Goal: Navigation & Orientation: Find specific page/section

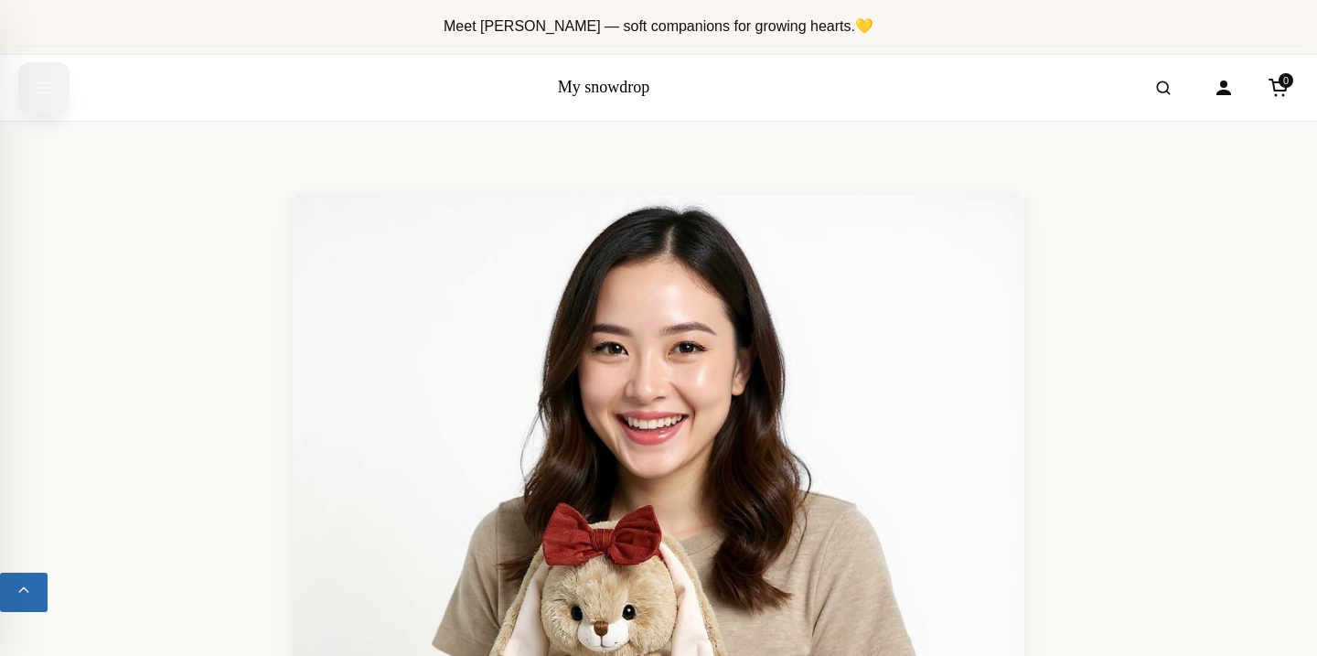
click at [50, 85] on icon "Open menu" at bounding box center [44, 87] width 18 height 33
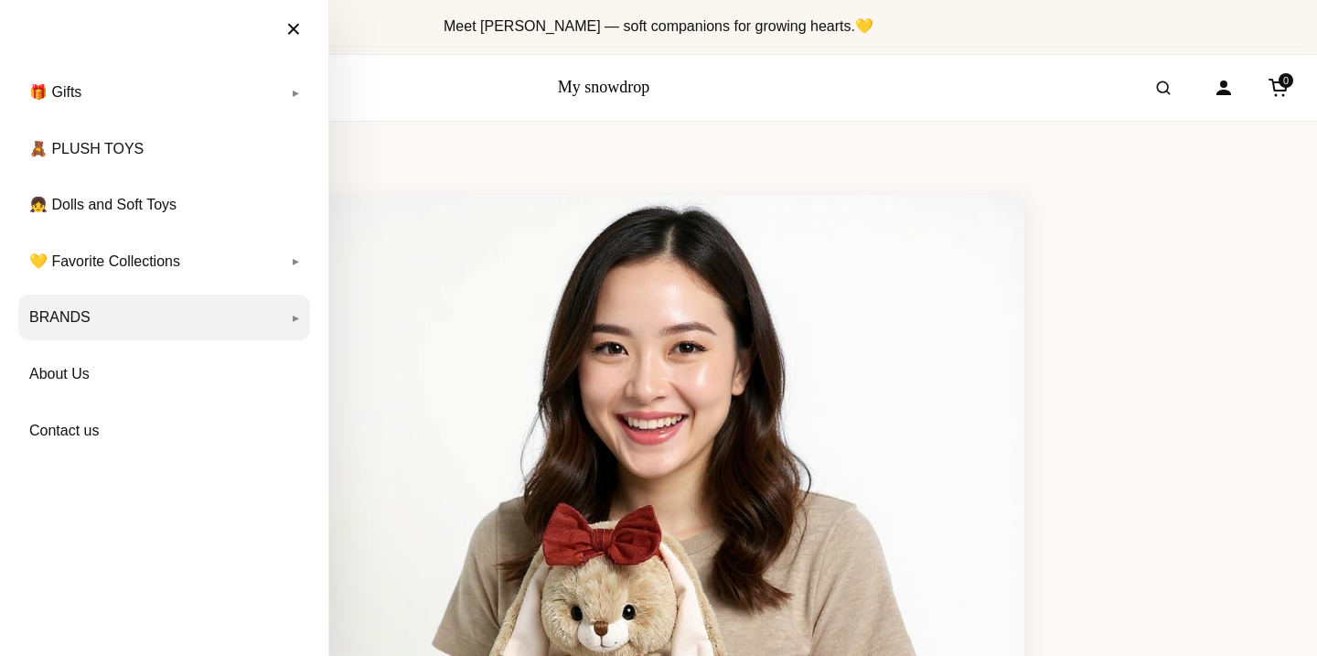
click at [153, 330] on link "BRANDS" at bounding box center [164, 318] width 292 height 46
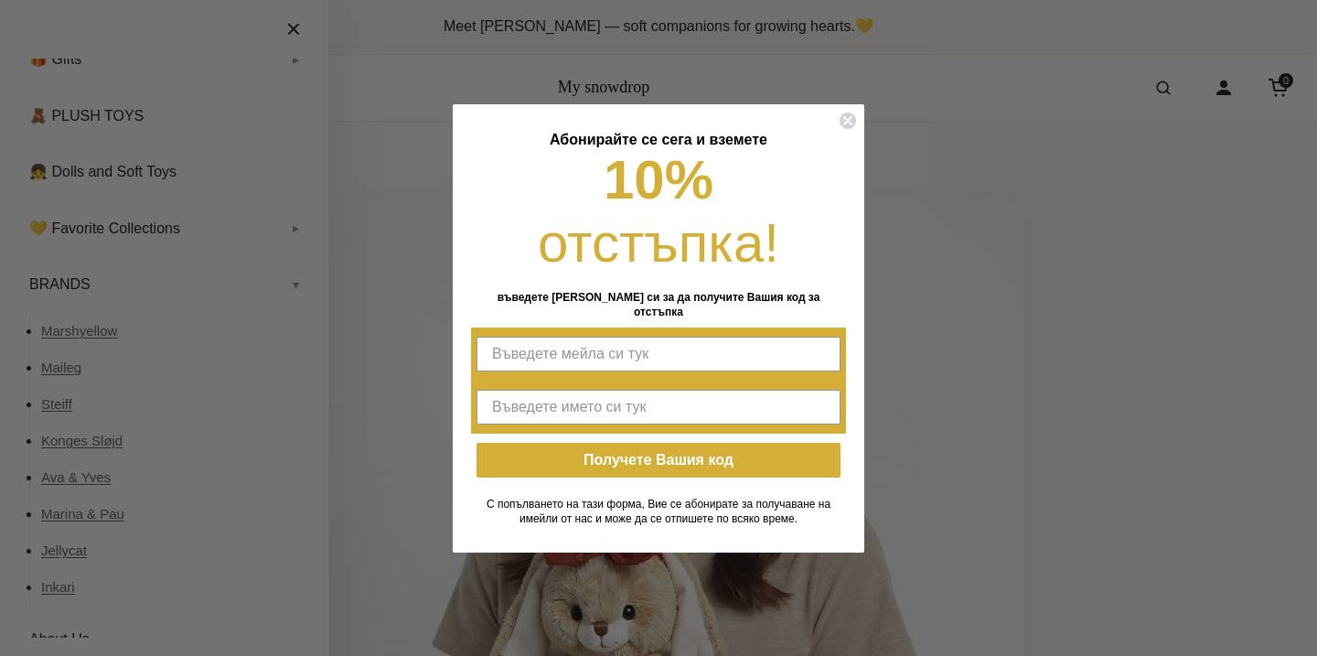
click at [365, 386] on div "Close dialog Абонирайте се сега и вземете 10% отстъпка! въведете мейла си за да…" at bounding box center [658, 328] width 1317 height 656
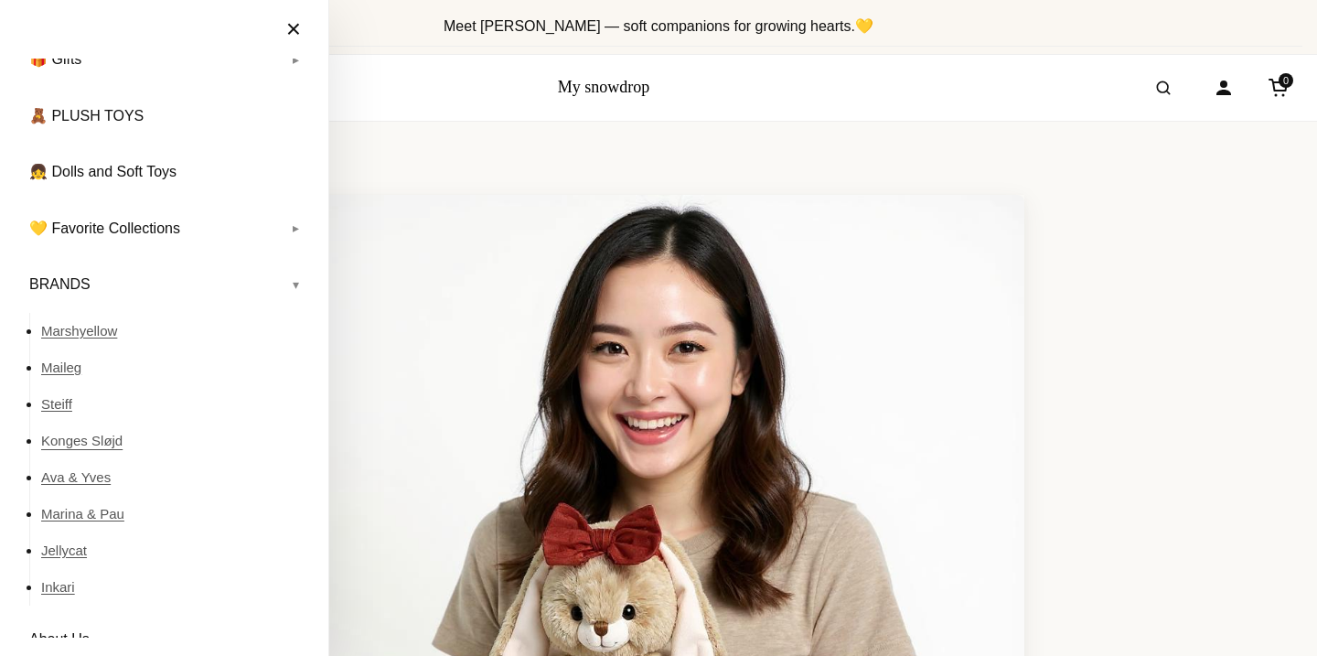
click at [110, 441] on link "Konges Sløjd" at bounding box center [175, 441] width 269 height 37
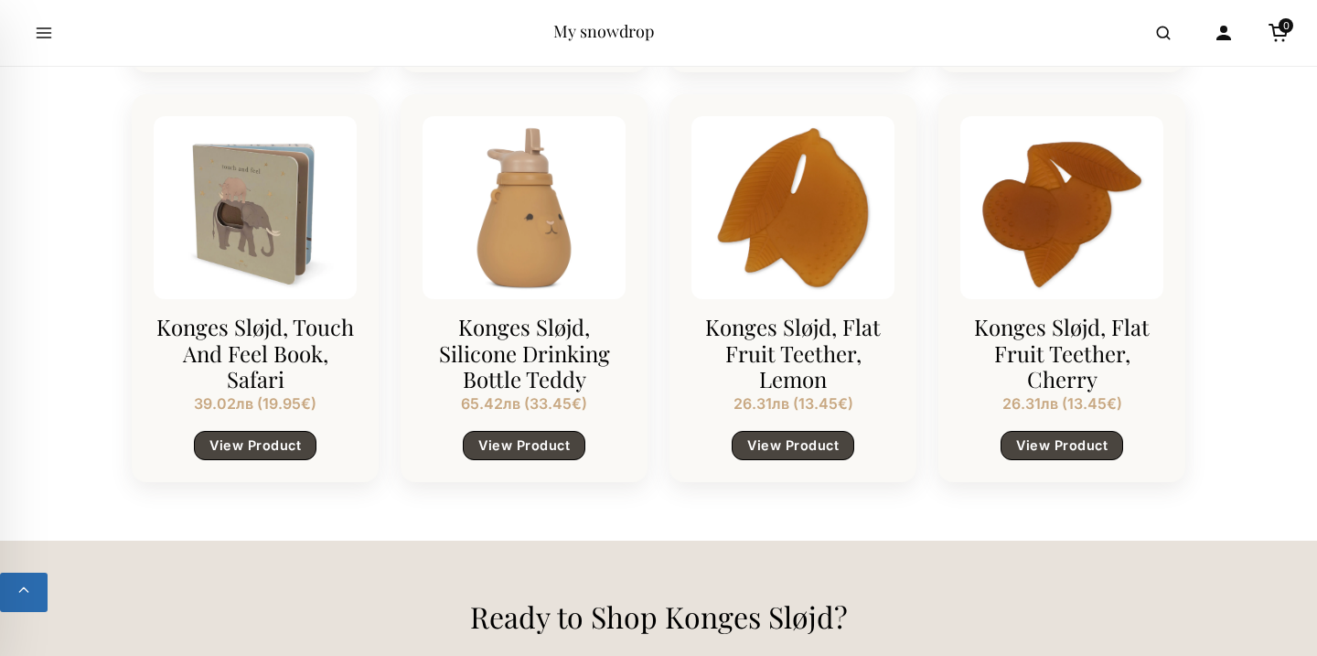
scroll to position [2177, 0]
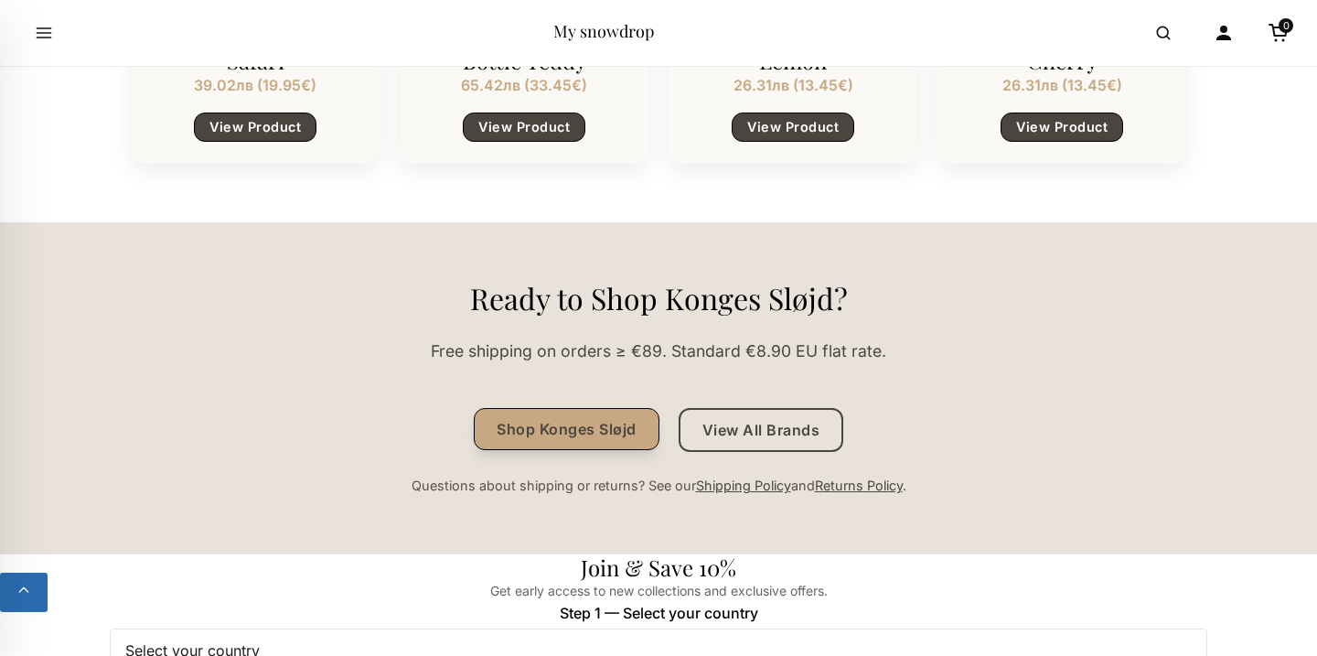
click at [527, 417] on link "Shop Konges Sløjd" at bounding box center [567, 429] width 186 height 42
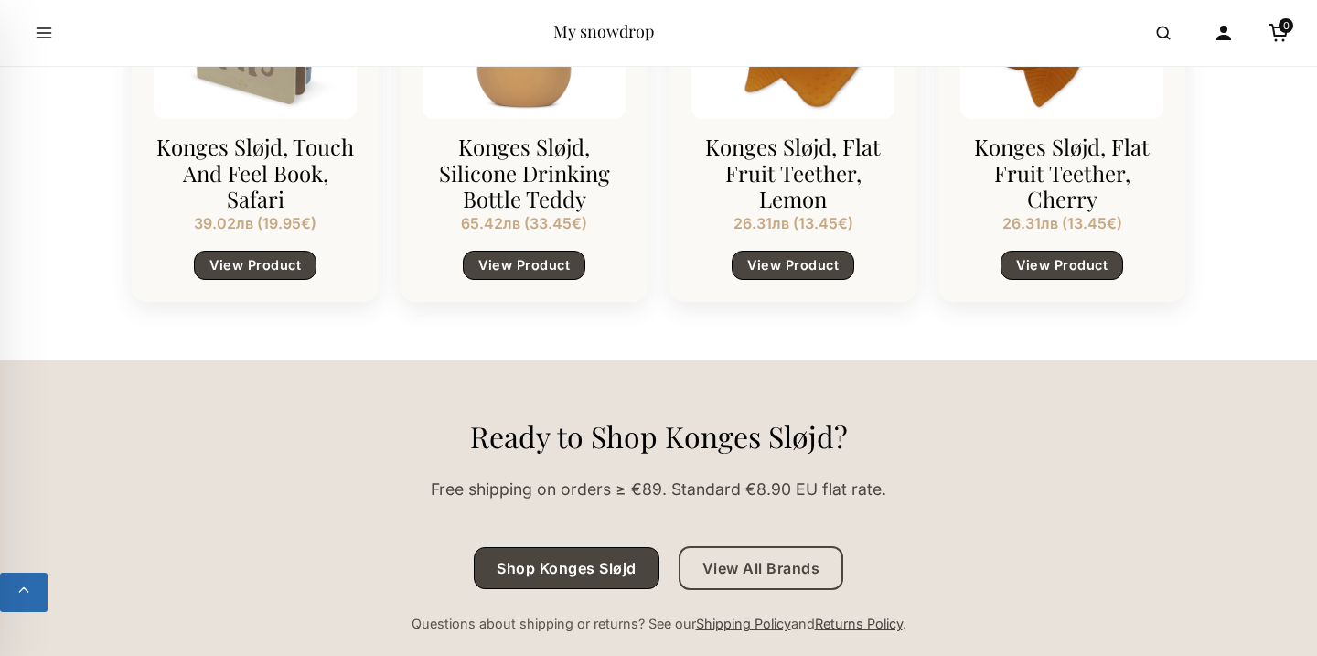
scroll to position [2265, 0]
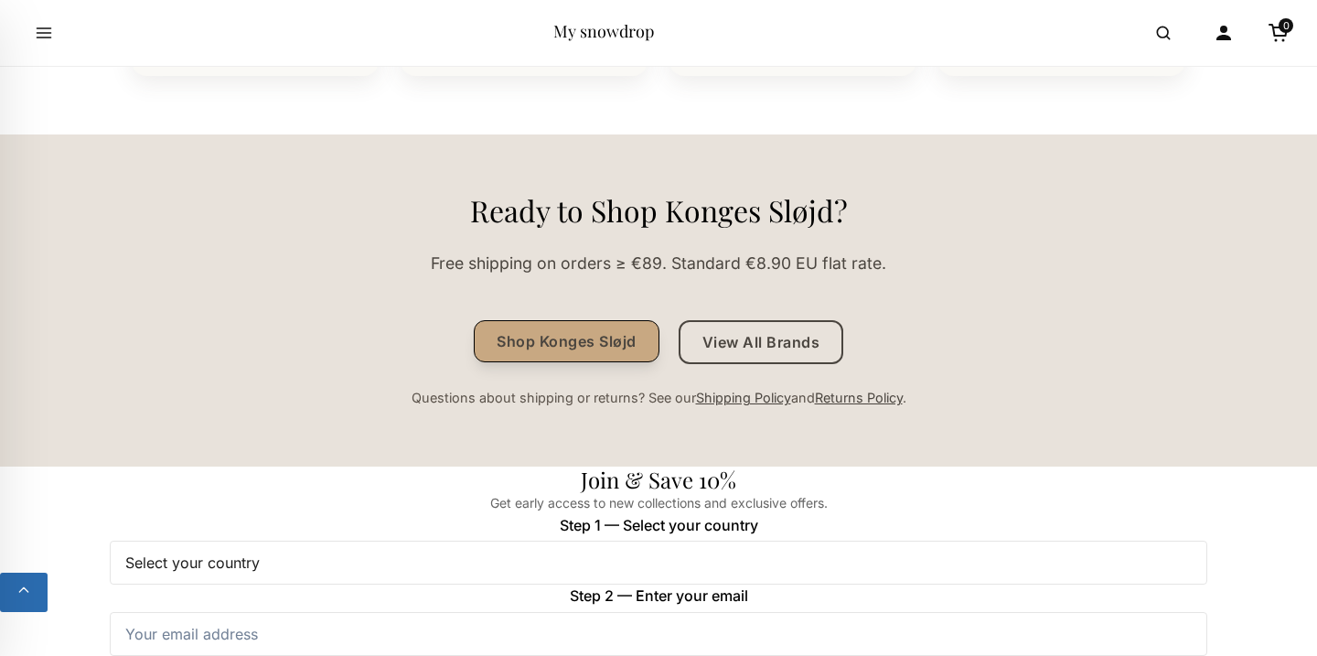
click at [525, 347] on link "Shop Konges Sløjd" at bounding box center [567, 341] width 186 height 42
